Goal: Task Accomplishment & Management: Complete application form

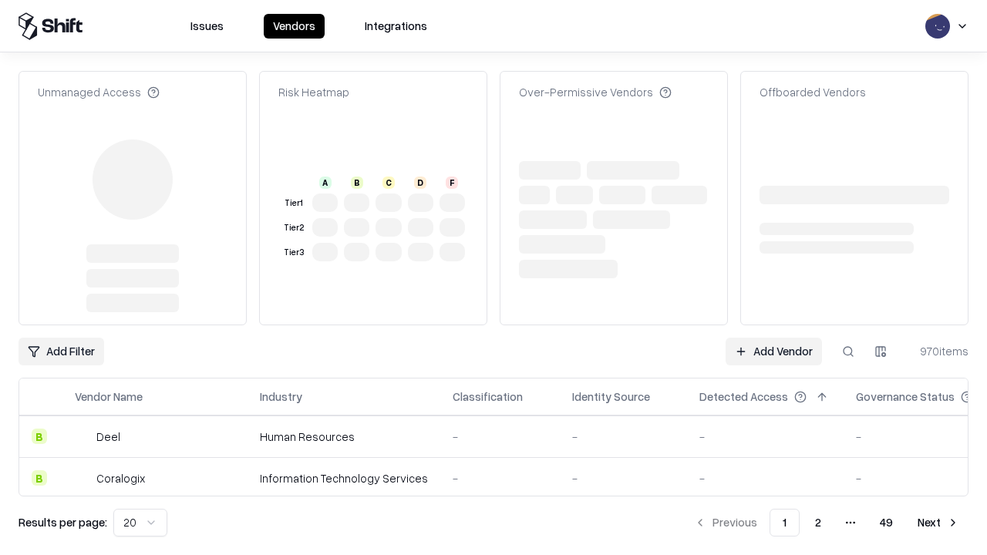
click at [773, 338] on link "Add Vendor" at bounding box center [773, 352] width 96 height 28
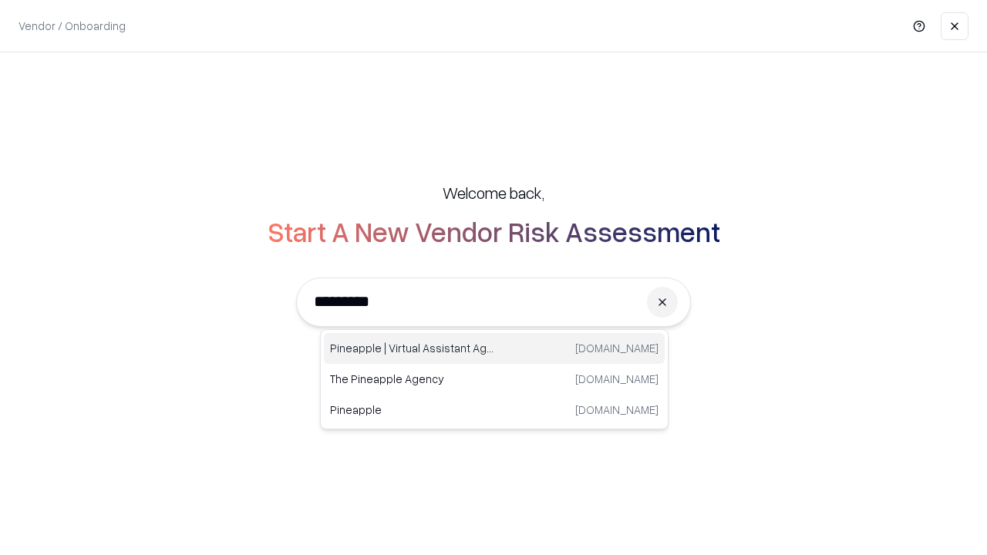
click at [494, 348] on div "Pineapple | Virtual Assistant Agency [DOMAIN_NAME]" at bounding box center [494, 348] width 341 height 31
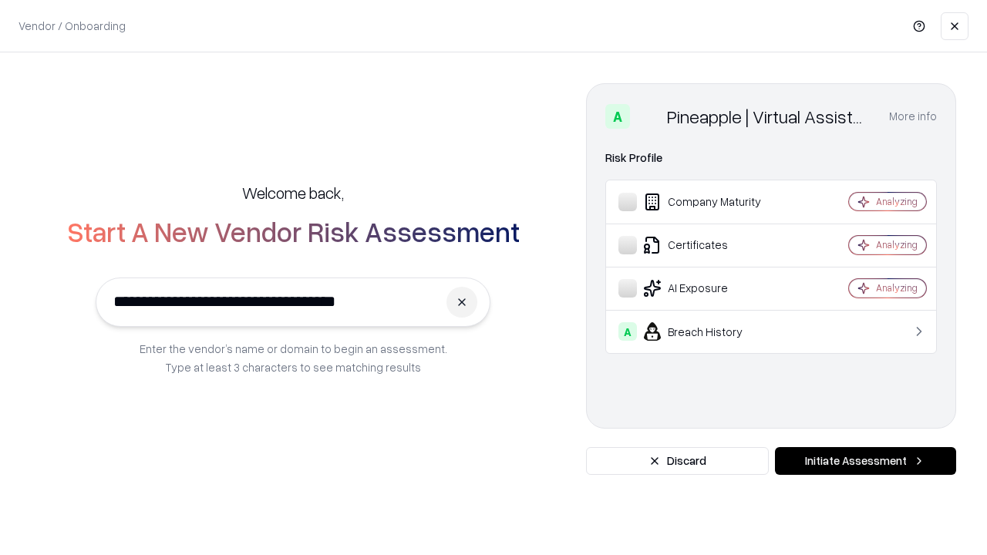
type input "**********"
click at [865, 461] on button "Initiate Assessment" at bounding box center [865, 461] width 181 height 28
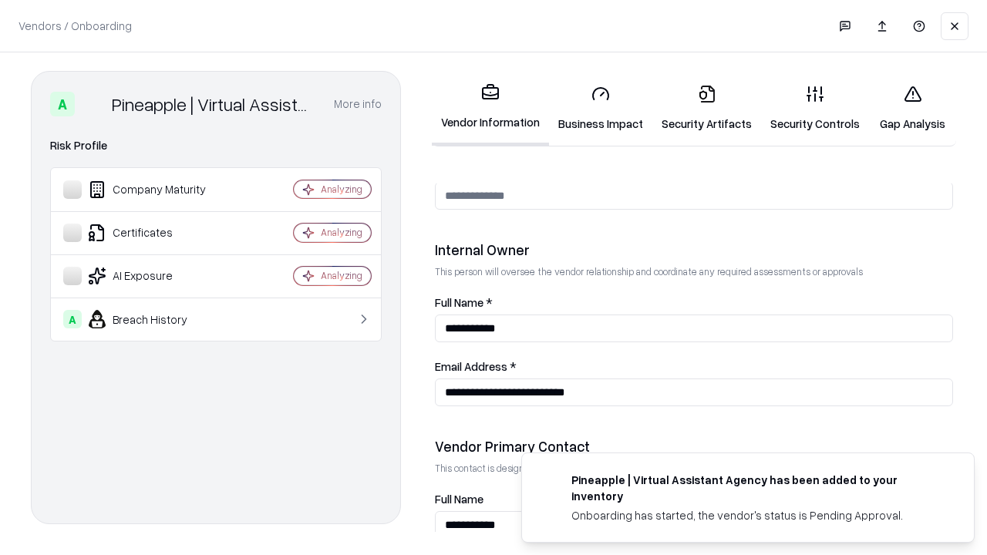
scroll to position [799, 0]
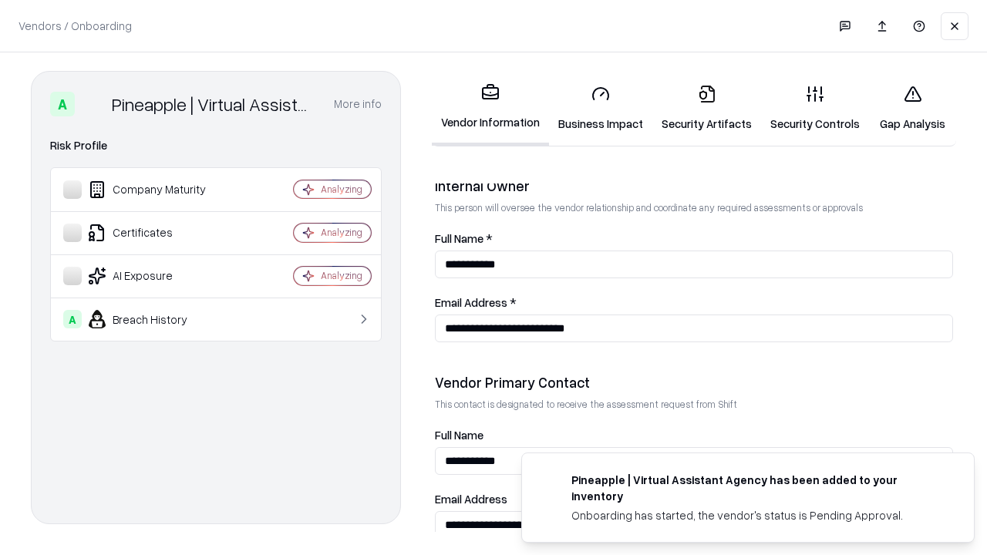
click at [601, 108] on link "Business Impact" at bounding box center [600, 108] width 103 height 72
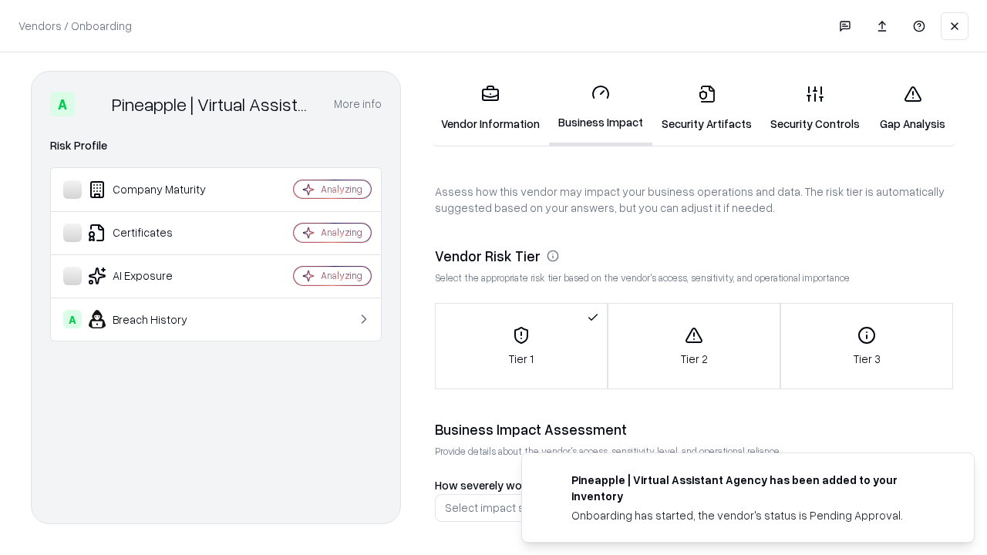
click at [706, 108] on link "Security Artifacts" at bounding box center [706, 108] width 109 height 72
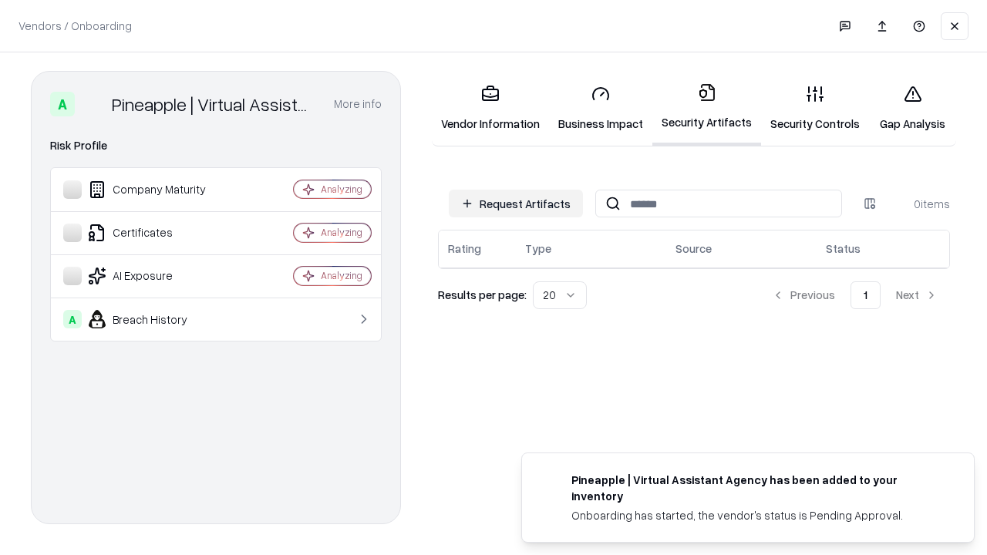
click at [516, 204] on button "Request Artifacts" at bounding box center [516, 204] width 134 height 28
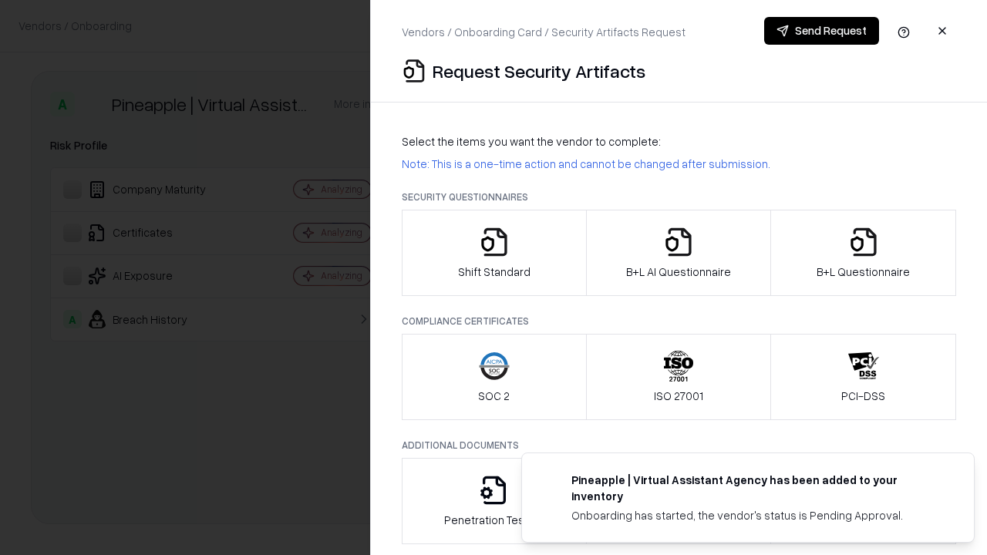
click at [493, 253] on icon "button" at bounding box center [494, 242] width 31 height 31
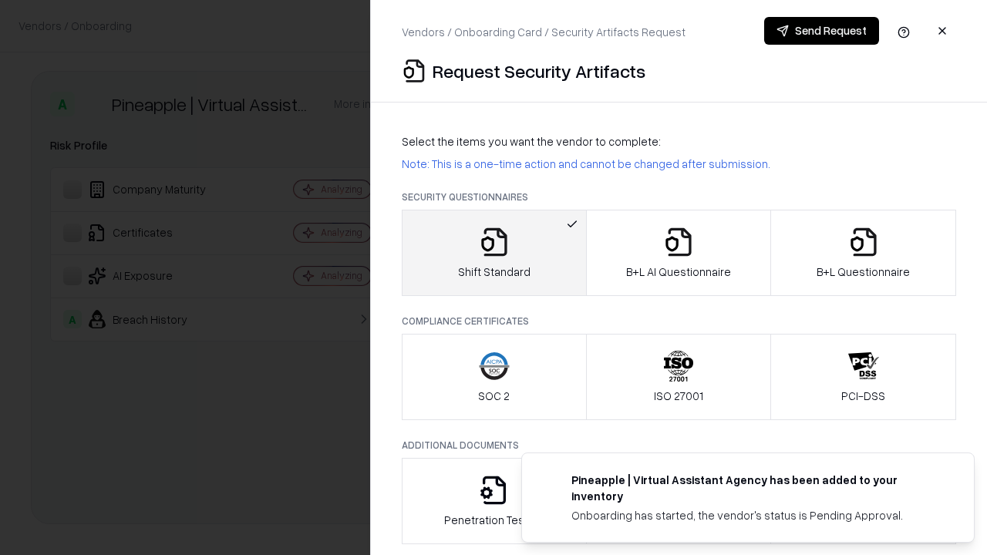
click at [821, 31] on button "Send Request" at bounding box center [821, 31] width 115 height 28
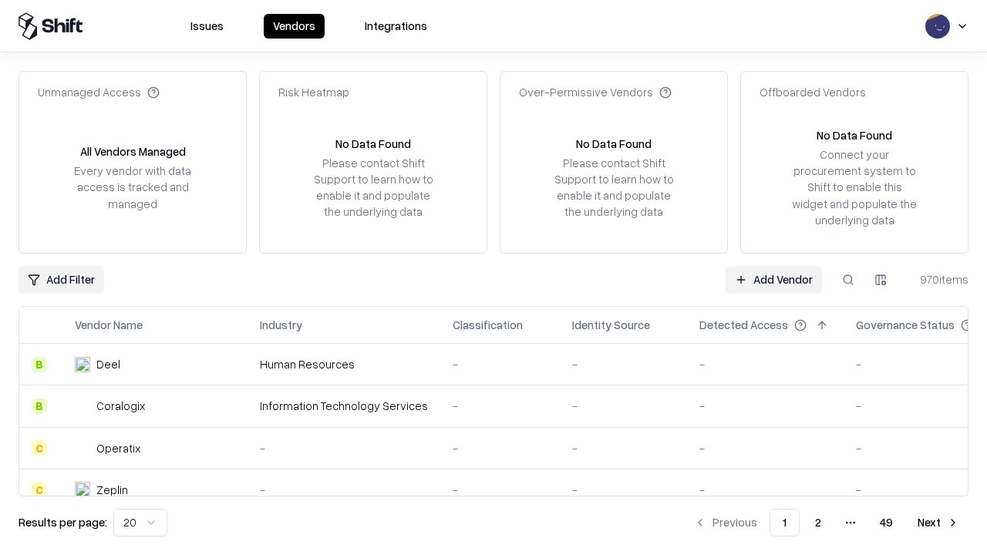
click at [848, 279] on button at bounding box center [848, 280] width 28 height 28
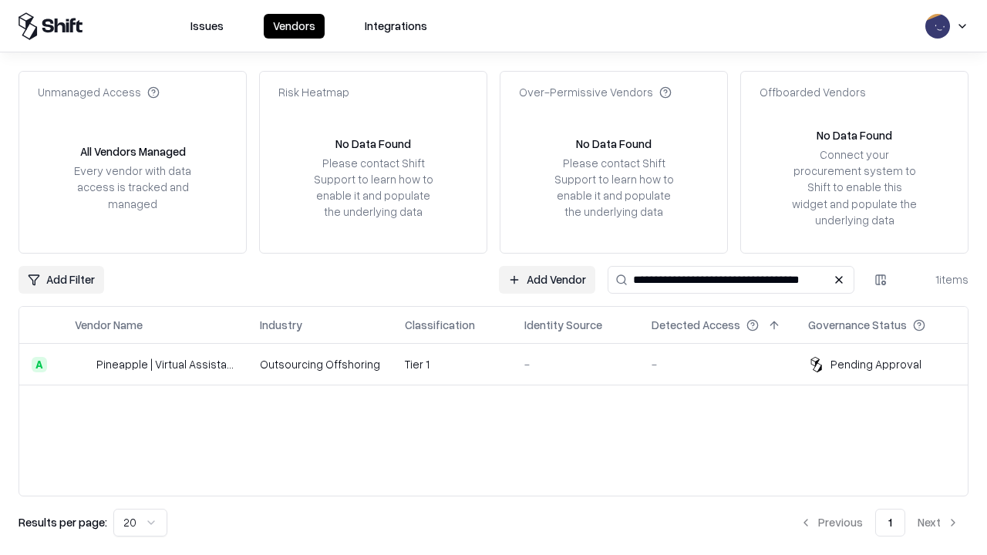
type input "**********"
click at [503, 364] on td "Tier 1" at bounding box center [451, 365] width 119 height 42
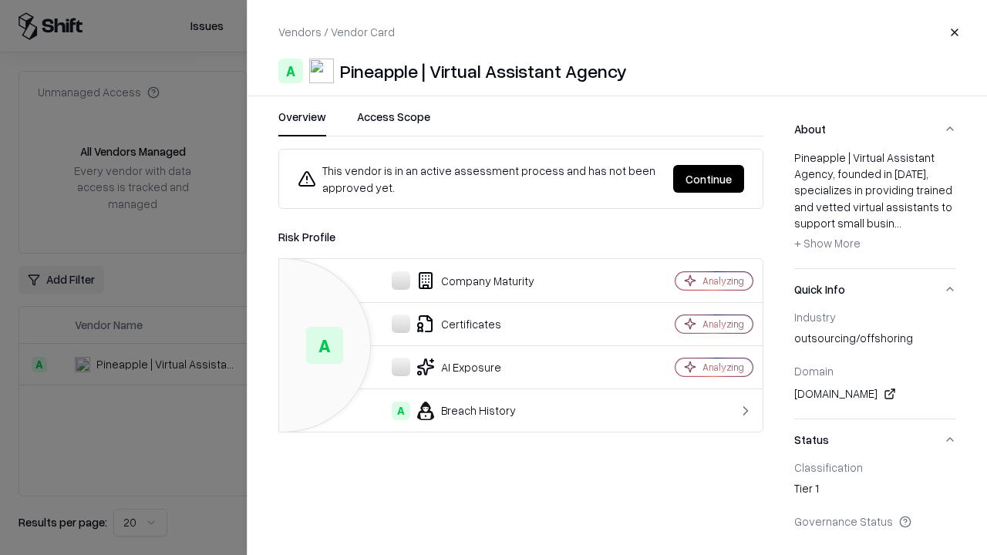
click at [709, 179] on button "Continue" at bounding box center [708, 179] width 71 height 28
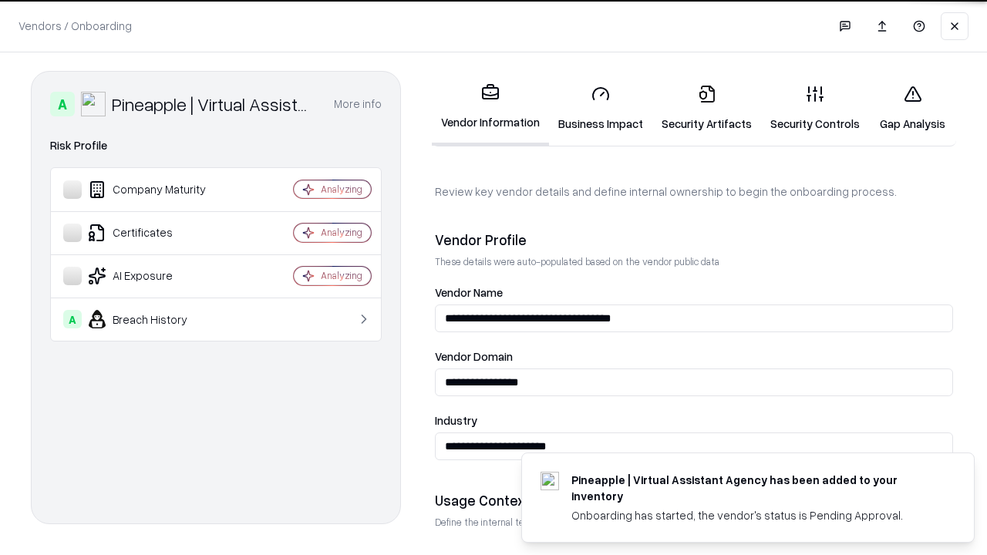
click at [706, 108] on link "Security Artifacts" at bounding box center [706, 108] width 109 height 72
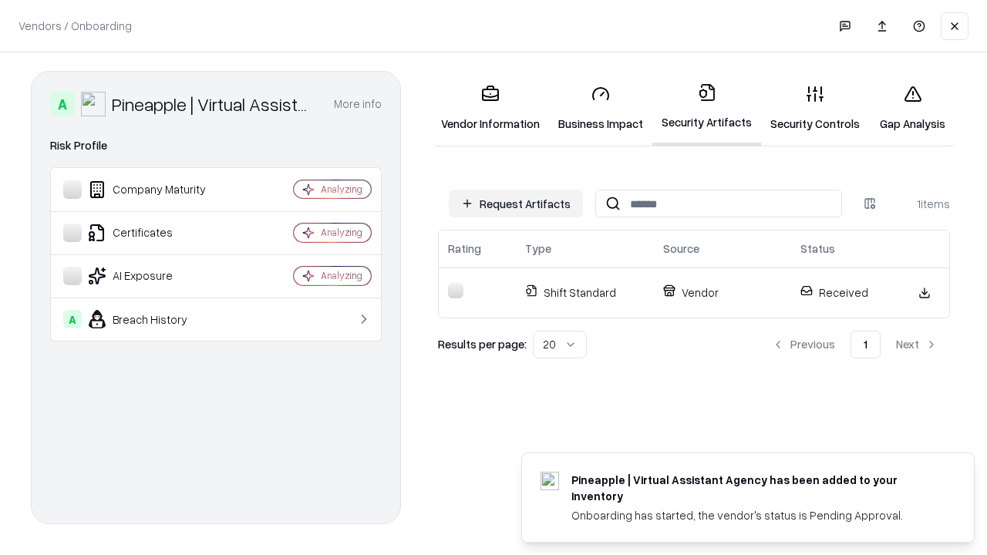
click at [912, 108] on link "Gap Analysis" at bounding box center [912, 108] width 87 height 72
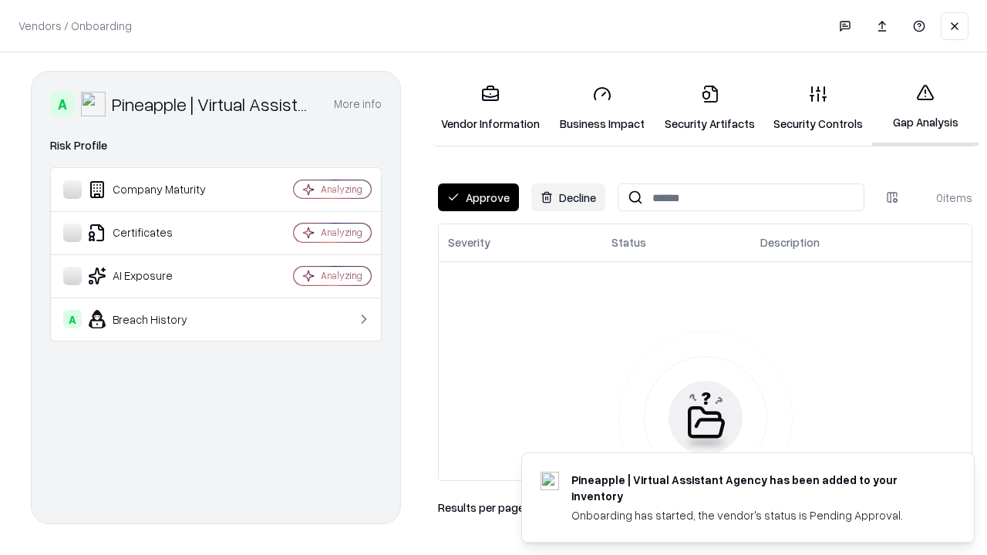
click at [478, 197] on button "Approve" at bounding box center [478, 197] width 81 height 28
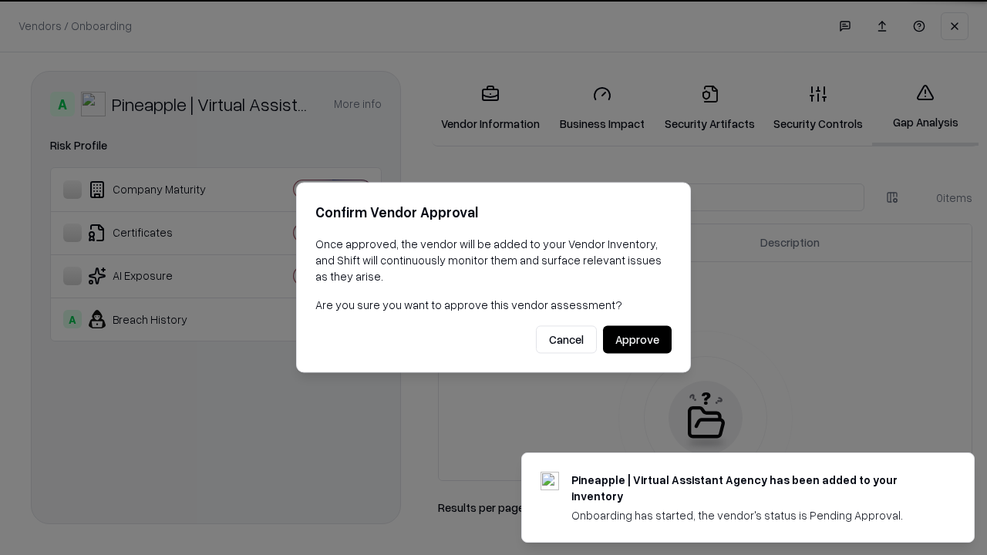
click at [637, 339] on button "Approve" at bounding box center [637, 340] width 69 height 28
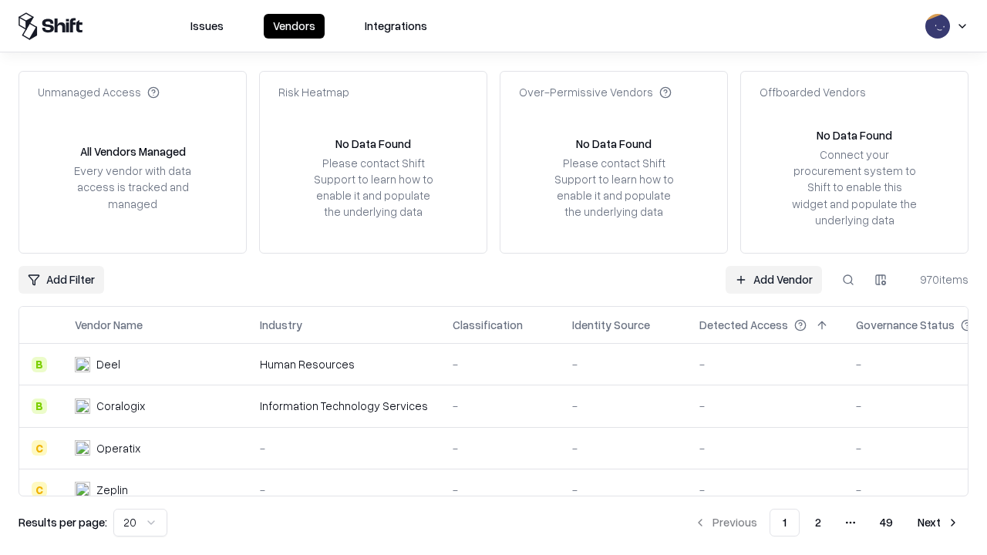
type input "**********"
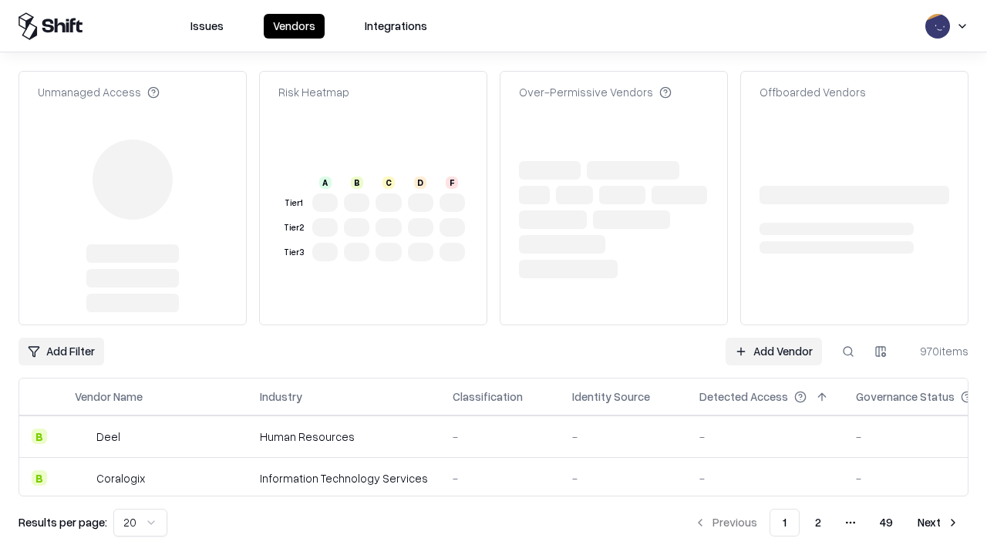
click at [773, 338] on link "Add Vendor" at bounding box center [773, 352] width 96 height 28
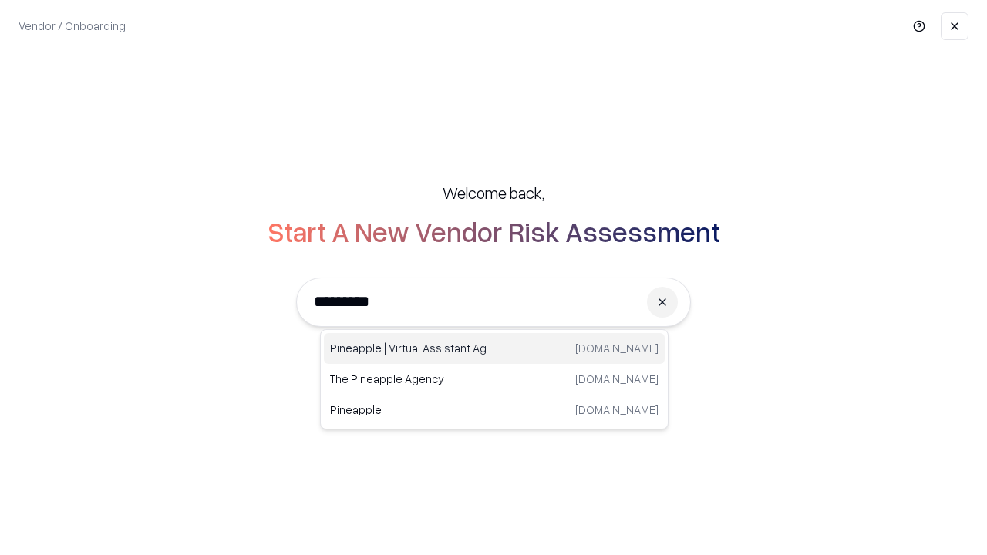
click at [494, 348] on div "Pineapple | Virtual Assistant Agency [DOMAIN_NAME]" at bounding box center [494, 348] width 341 height 31
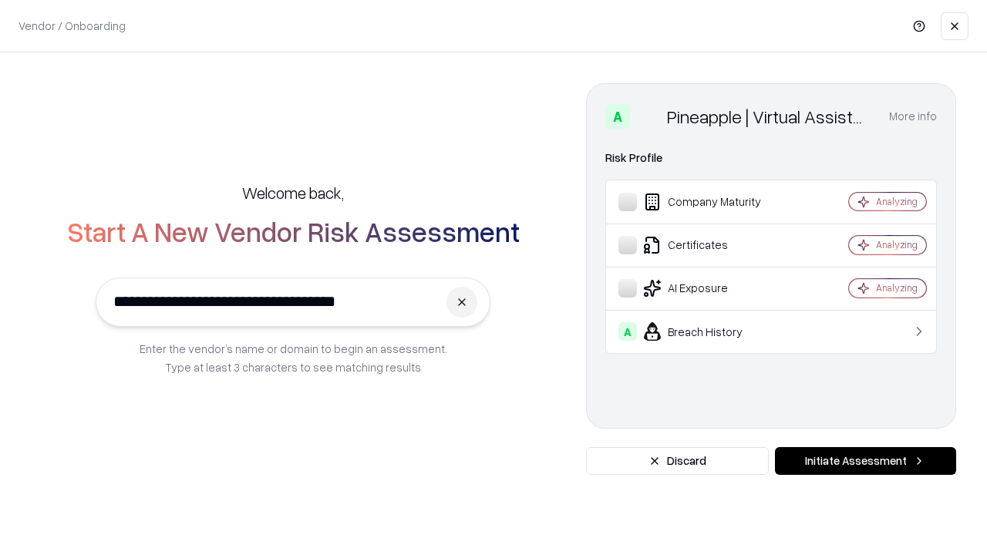
type input "**********"
click at [865, 461] on button "Initiate Assessment" at bounding box center [865, 461] width 181 height 28
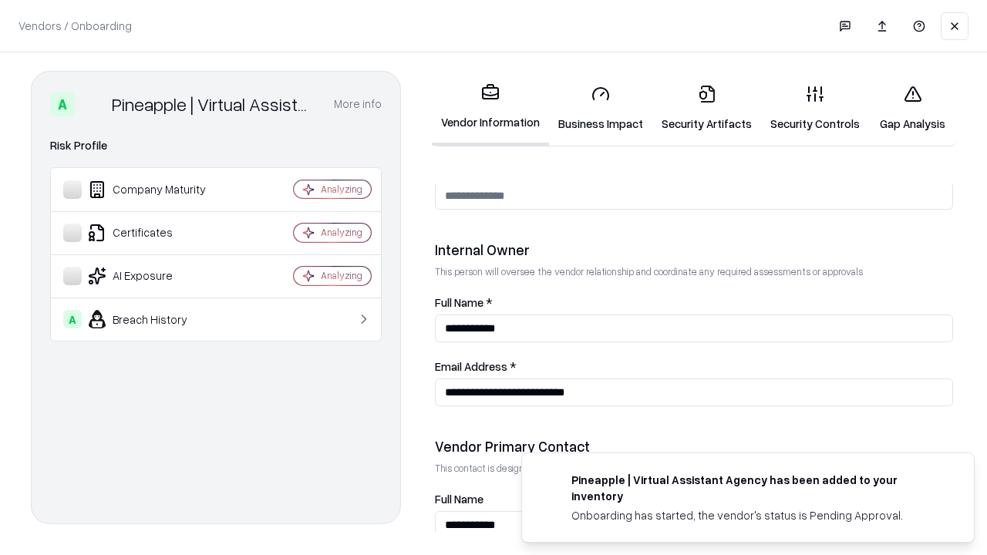
scroll to position [799, 0]
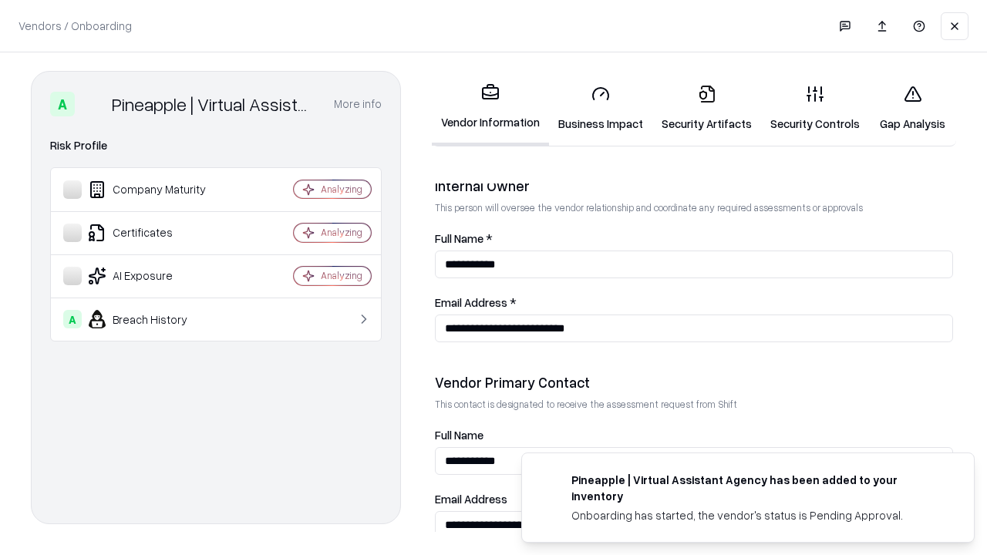
click at [912, 108] on link "Gap Analysis" at bounding box center [912, 108] width 87 height 72
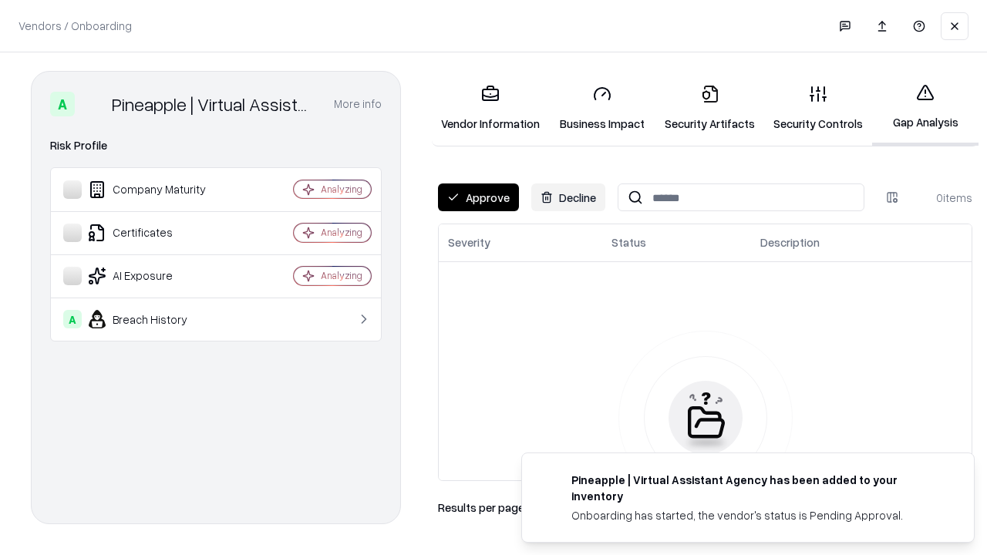
click at [478, 197] on button "Approve" at bounding box center [478, 197] width 81 height 28
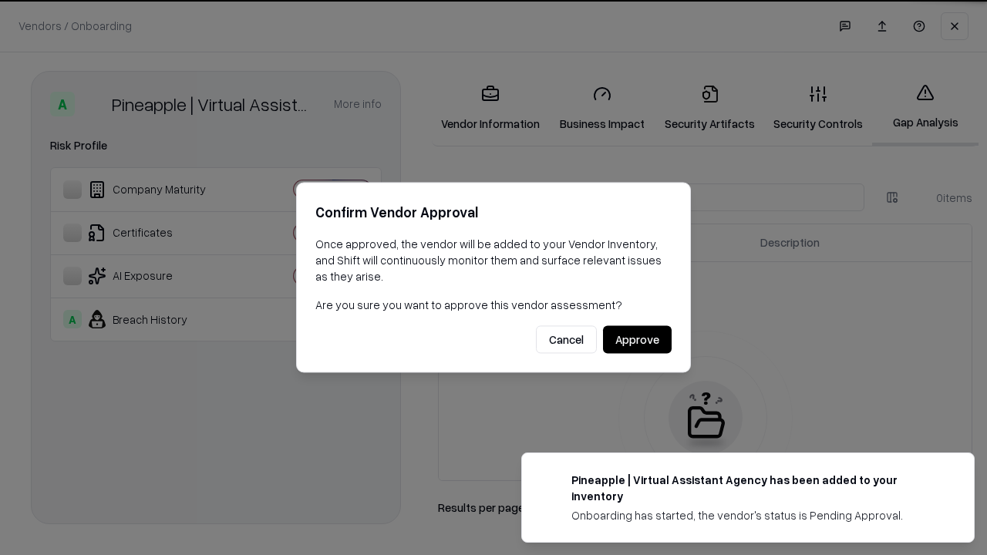
click at [637, 339] on button "Approve" at bounding box center [637, 340] width 69 height 28
